Goal: Check status

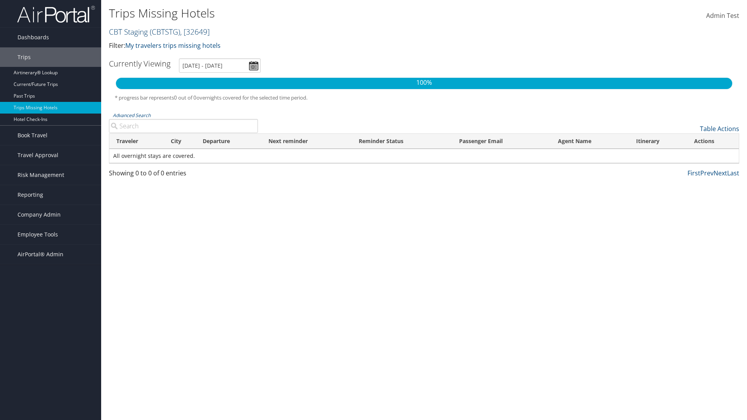
click at [128, 32] on link "CBT Staging ( CBTSTG ) , [ 32649 ]" at bounding box center [159, 31] width 101 height 11
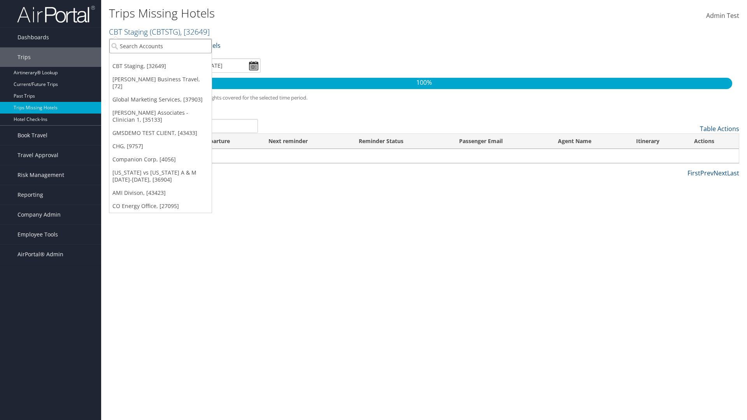
click at [160, 46] on input "search" at bounding box center [160, 46] width 102 height 14
type input "[PERSON_NAME] Business Travel"
click at [171, 67] on div "Account" at bounding box center [171, 67] width 133 height 7
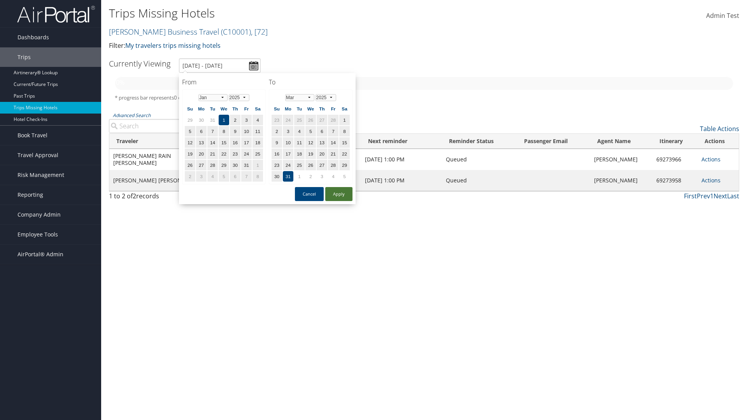
click at [339, 194] on button "Apply" at bounding box center [338, 194] width 27 height 14
type input "[DATE] - [DATE]"
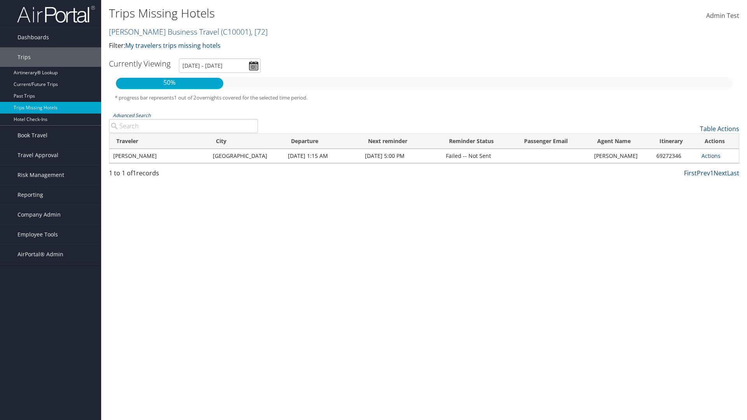
click at [131, 115] on link "Advanced Search" at bounding box center [132, 115] width 38 height 7
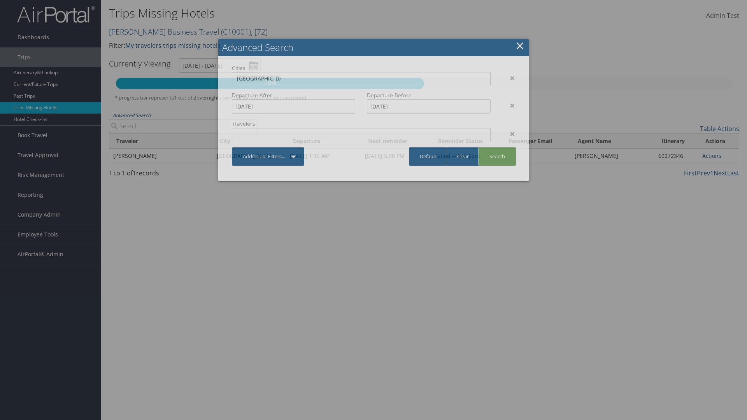
type input "[GEOGRAPHIC_DATA]"
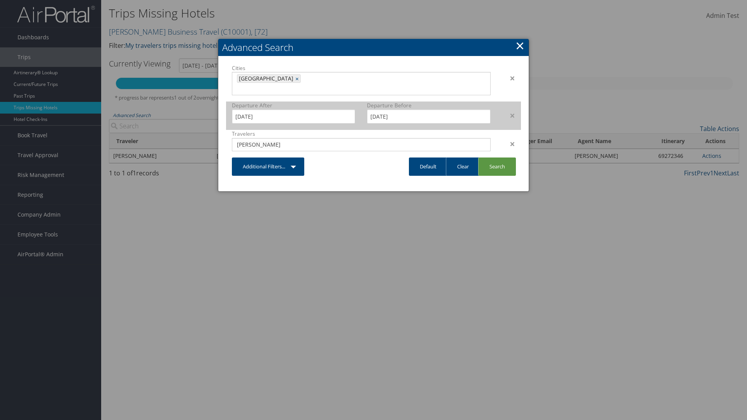
type input "[PERSON_NAME]"
click at [293, 109] on input "[DATE]" at bounding box center [293, 116] width 123 height 14
type input "[PERSON_NAME]"
type input "[DATE]"
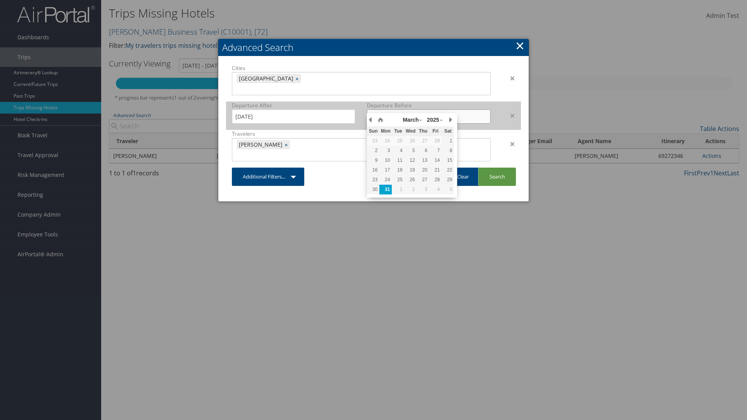
click at [429, 109] on input "[DATE]" at bounding box center [428, 116] width 123 height 14
type input "[DATE]"
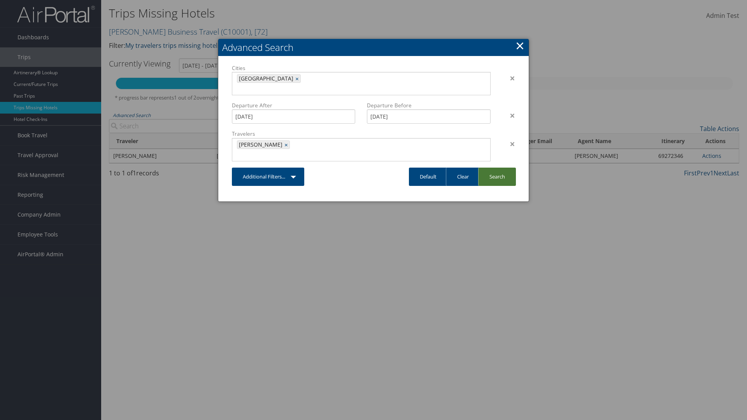
click at [497, 168] on link "Search" at bounding box center [497, 177] width 38 height 18
type input "[DATE] - [DATE]"
